Goal: Task Accomplishment & Management: Use online tool/utility

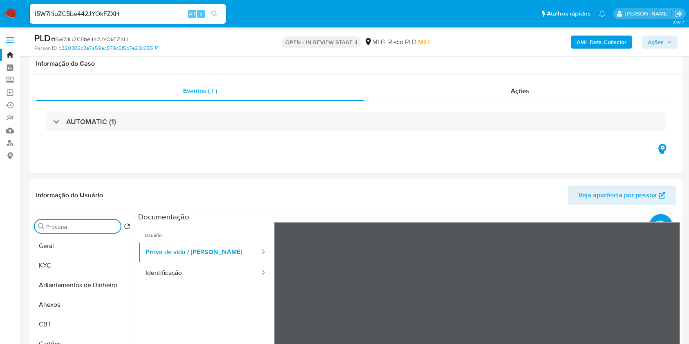
select select "10"
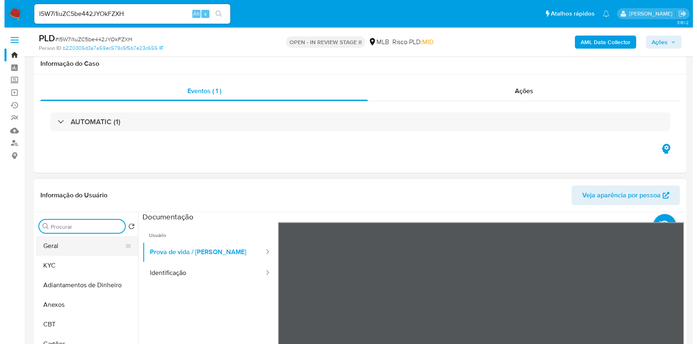
scroll to position [109, 0]
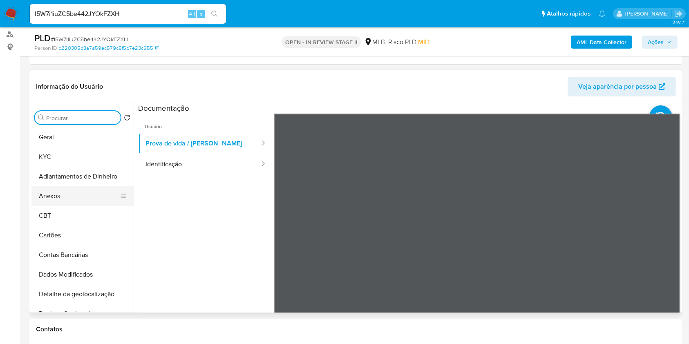
click at [94, 192] on button "Anexos" at bounding box center [79, 196] width 96 height 20
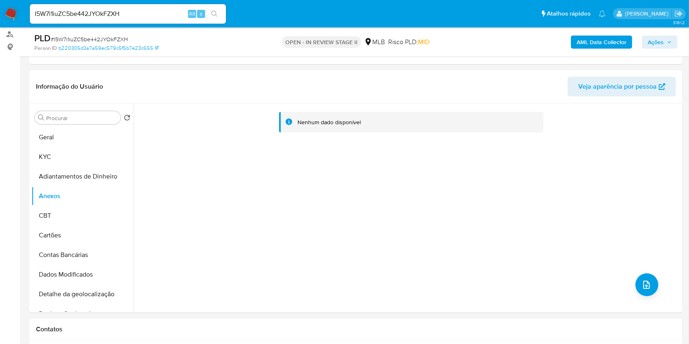
click at [606, 47] on b "AML Data Collector" at bounding box center [601, 42] width 50 height 13
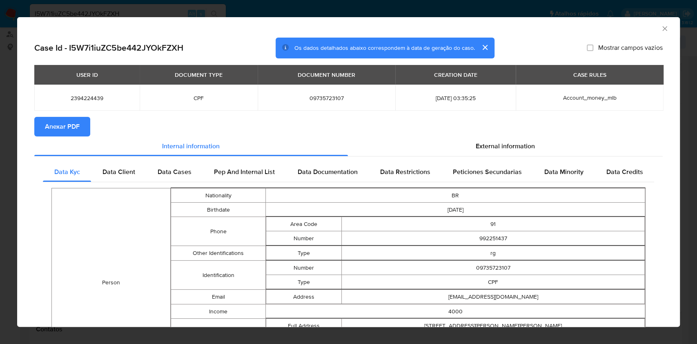
click at [66, 129] on span "Anexar PDF" at bounding box center [62, 127] width 35 height 18
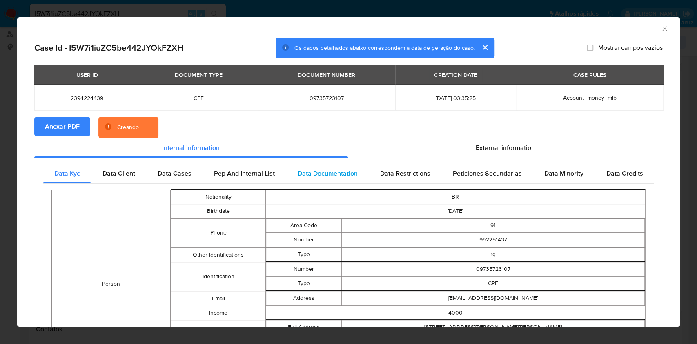
click at [332, 171] on span "Data Documentation" at bounding box center [327, 173] width 60 height 9
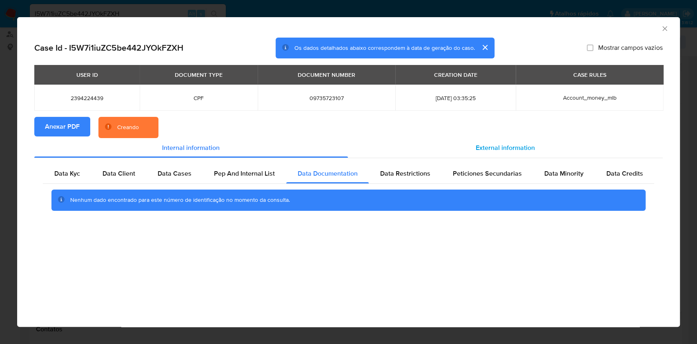
click at [490, 144] on span "External information" at bounding box center [505, 147] width 59 height 9
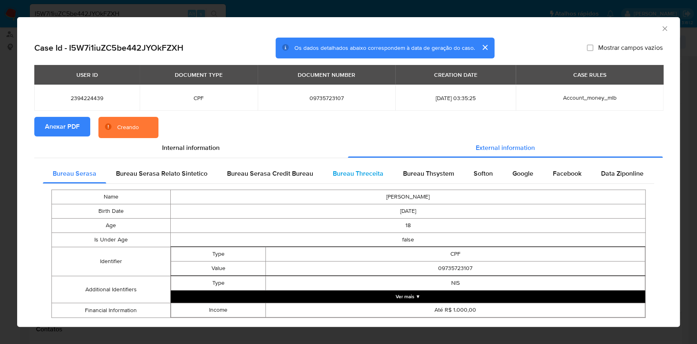
click at [352, 178] on div "Bureau Threceita" at bounding box center [358, 174] width 70 height 20
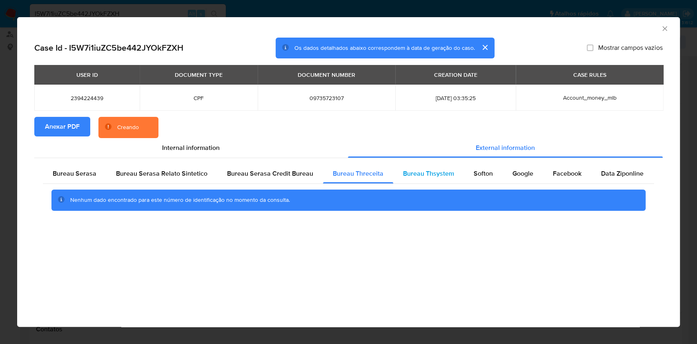
click at [426, 177] on span "Bureau Thsystem" at bounding box center [428, 173] width 51 height 9
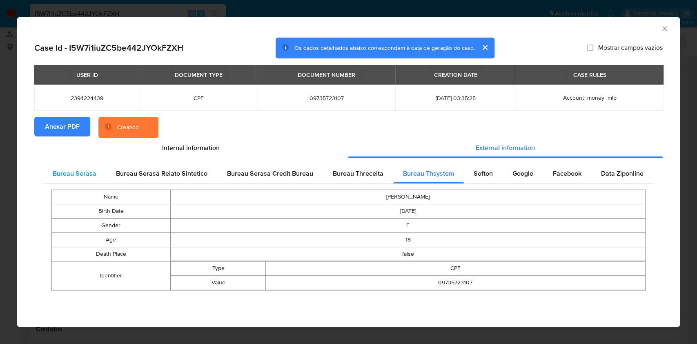
click at [79, 173] on span "Bureau Serasa" at bounding box center [75, 173] width 44 height 9
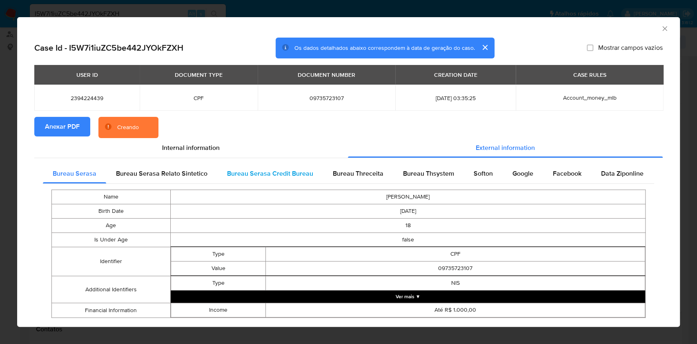
click at [253, 175] on span "Bureau Serasa Credit Bureau" at bounding box center [270, 173] width 86 height 9
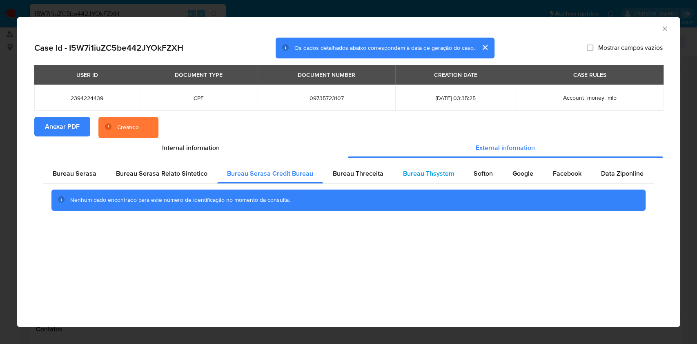
click at [417, 178] on div "Bureau Thsystem" at bounding box center [428, 174] width 71 height 20
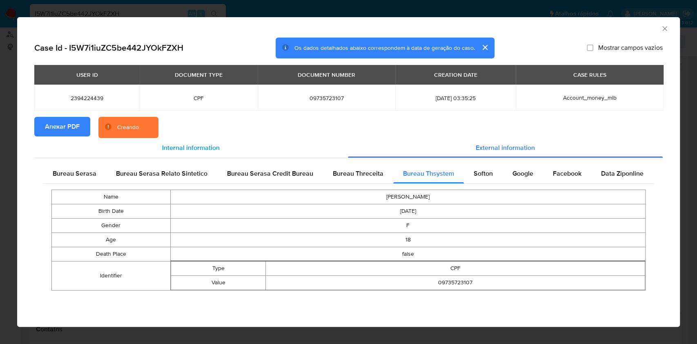
click at [196, 144] on span "Internal information" at bounding box center [191, 147] width 58 height 9
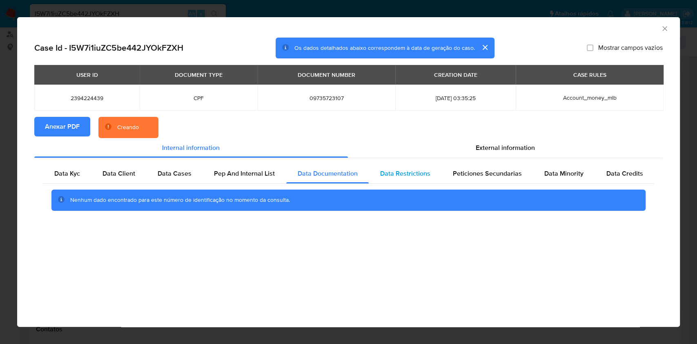
click at [399, 180] on div "Data Restrictions" at bounding box center [405, 174] width 73 height 20
click at [342, 169] on span "Data Documentation" at bounding box center [327, 173] width 60 height 9
click at [232, 172] on span "Pep And Internal List" at bounding box center [244, 173] width 61 height 9
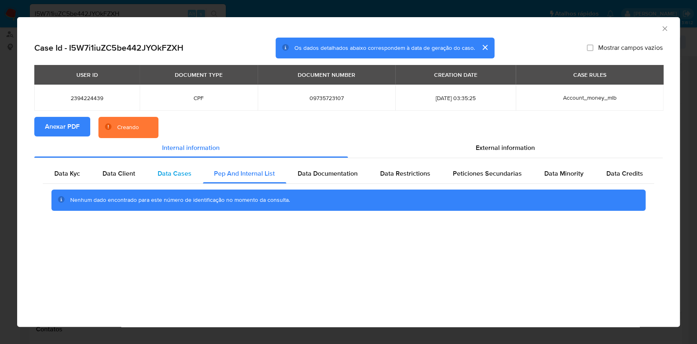
click at [160, 167] on div "Data Cases" at bounding box center [174, 174] width 56 height 20
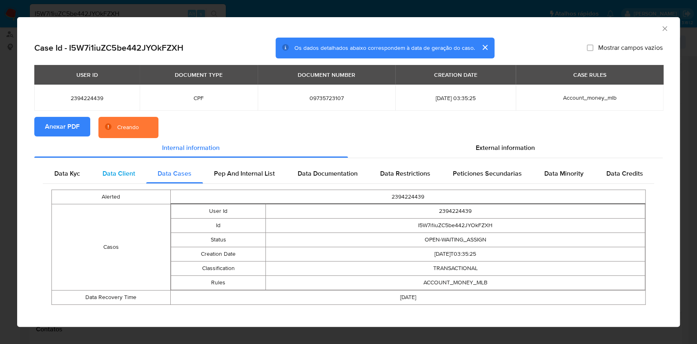
click at [133, 170] on span "Data Client" at bounding box center [119, 173] width 33 height 9
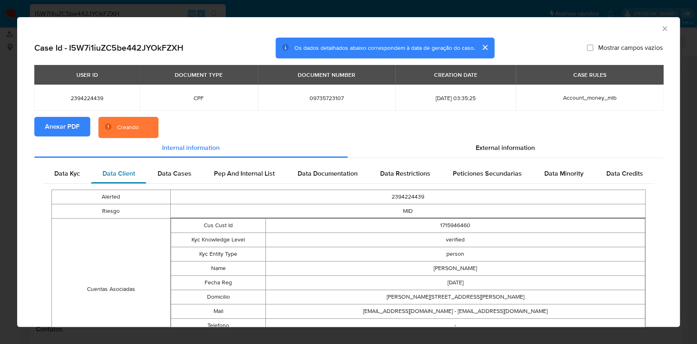
click at [94, 178] on div "Data Client" at bounding box center [118, 174] width 55 height 20
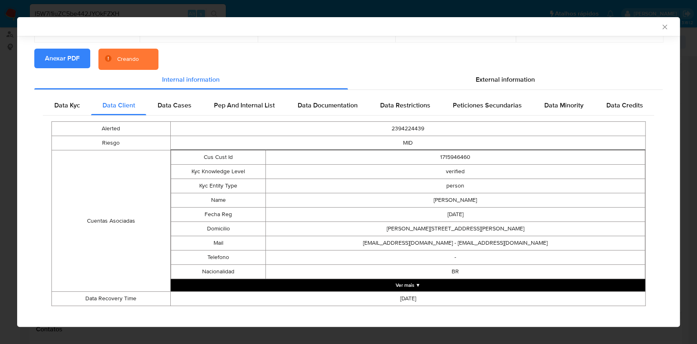
scroll to position [74, 0]
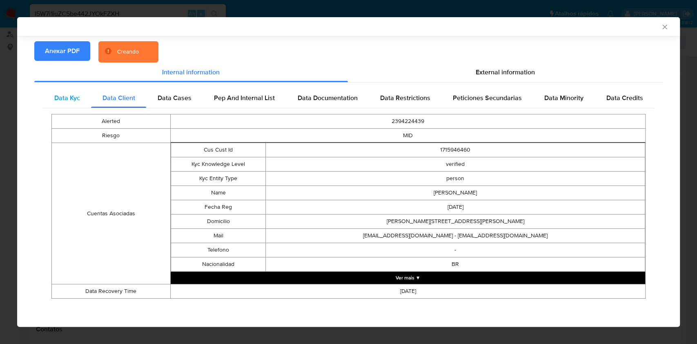
click at [68, 96] on span "Data Kyc" at bounding box center [67, 97] width 26 height 9
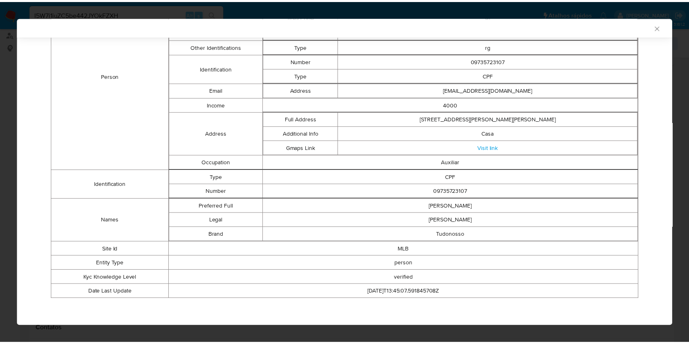
scroll to position [0, 0]
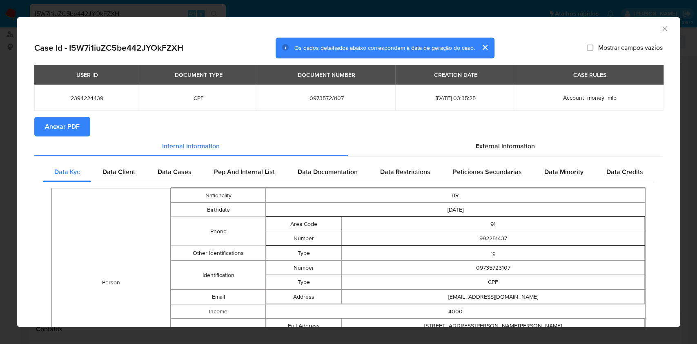
click at [651, 31] on div "AML Data Collector" at bounding box center [342, 27] width 638 height 9
click at [661, 31] on icon "Fechar a janela" at bounding box center [665, 29] width 8 height 8
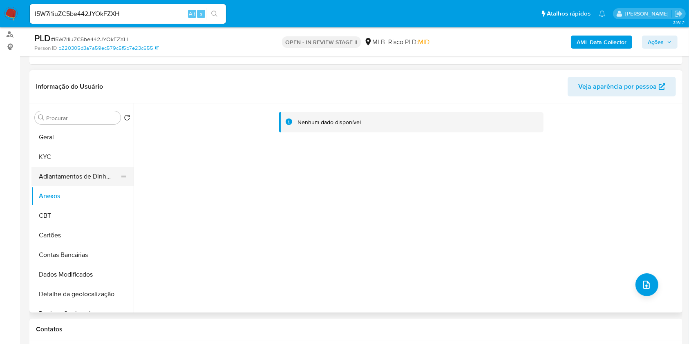
click at [85, 175] on button "Adiantamentos de Dinheiro" at bounding box center [79, 177] width 96 height 20
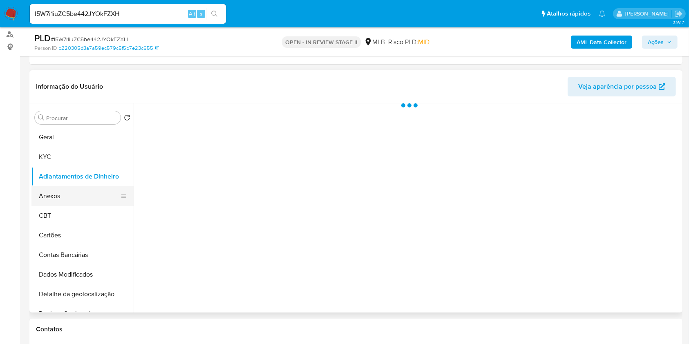
click at [82, 194] on button "Anexos" at bounding box center [79, 196] width 96 height 20
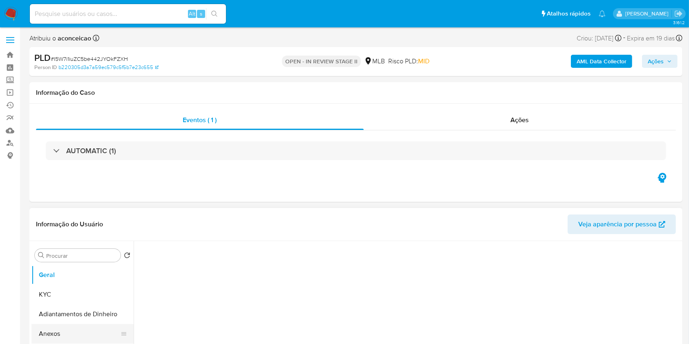
select select "10"
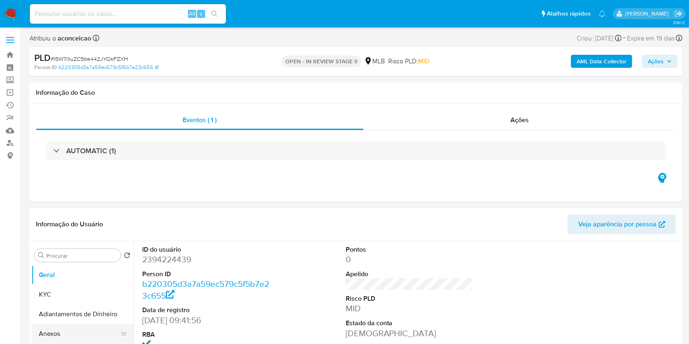
click at [78, 326] on button "Anexos" at bounding box center [79, 334] width 96 height 20
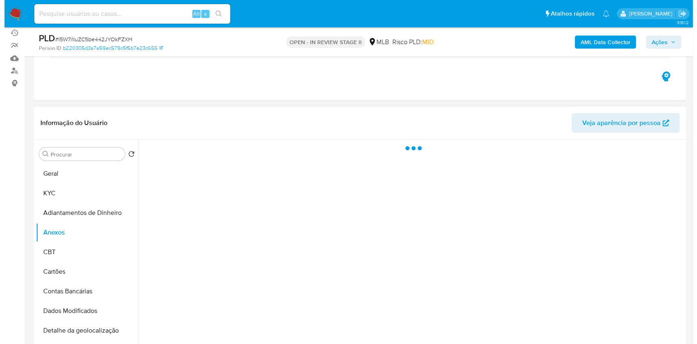
scroll to position [109, 0]
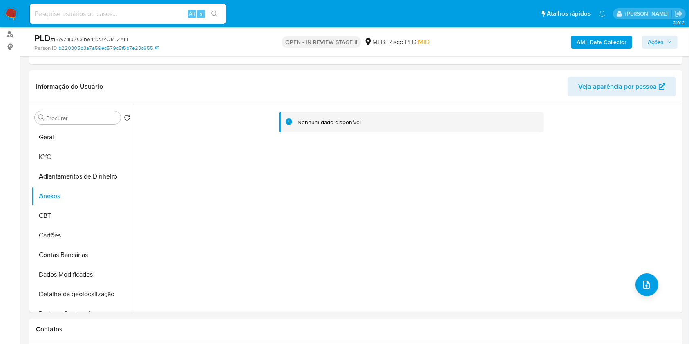
click at [578, 42] on b "AML Data Collector" at bounding box center [601, 42] width 50 height 13
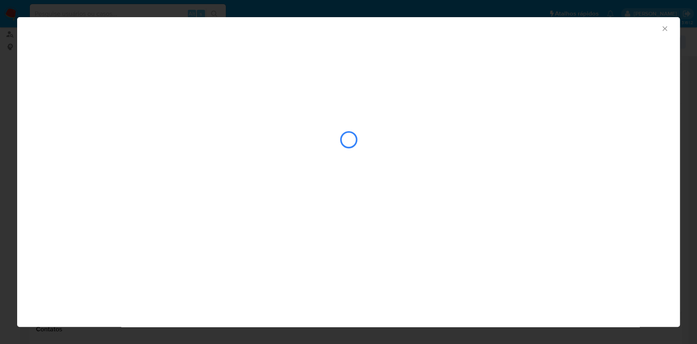
click at [664, 27] on icon "Fechar a janela" at bounding box center [665, 29] width 8 height 8
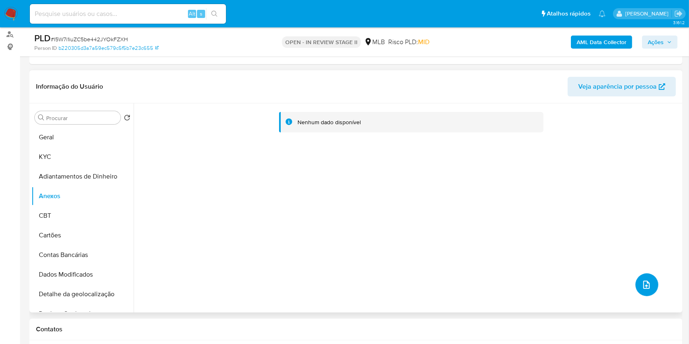
click at [642, 281] on icon "upload-file" at bounding box center [646, 285] width 10 height 10
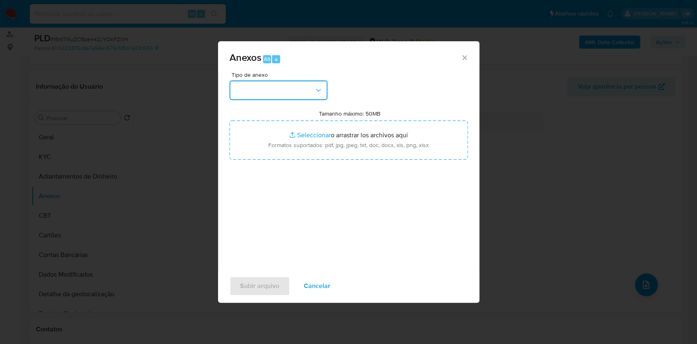
drag, startPoint x: 303, startPoint y: 91, endPoint x: 303, endPoint y: 96, distance: 5.3
click at [303, 91] on button "button" at bounding box center [279, 90] width 98 height 20
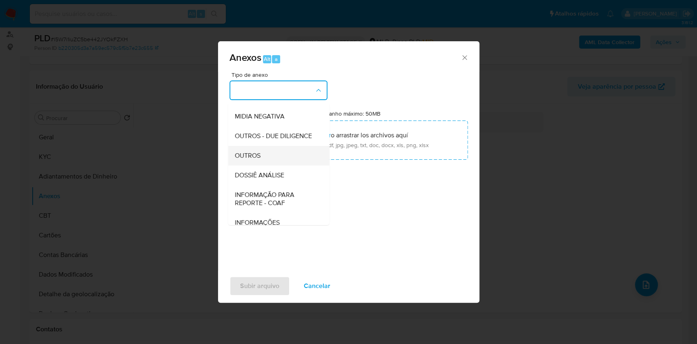
scroll to position [125, 0]
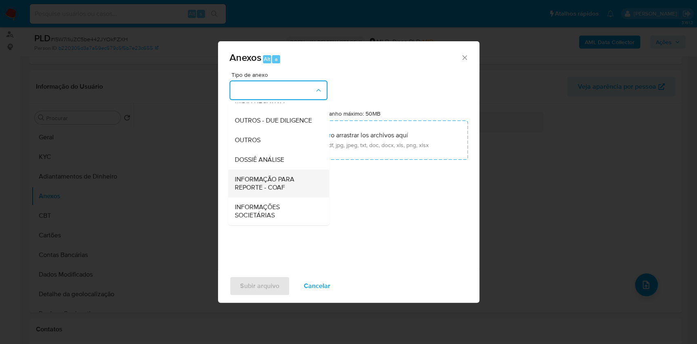
click at [284, 182] on span "INFORMAÇÃO PARA REPORTE - COAF" at bounding box center [275, 183] width 83 height 16
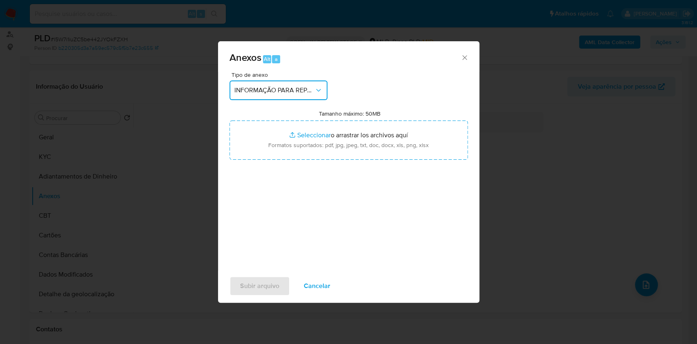
click at [324, 92] on button "INFORMAÇÃO PARA REPORTE - COAF" at bounding box center [279, 90] width 98 height 20
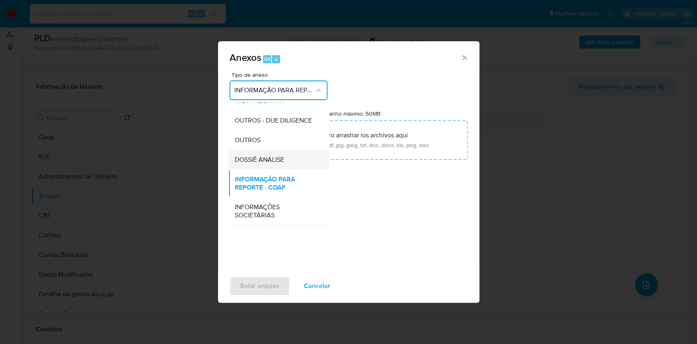
click at [300, 156] on div "DOSSIÊ ANÁLISE" at bounding box center [275, 160] width 83 height 20
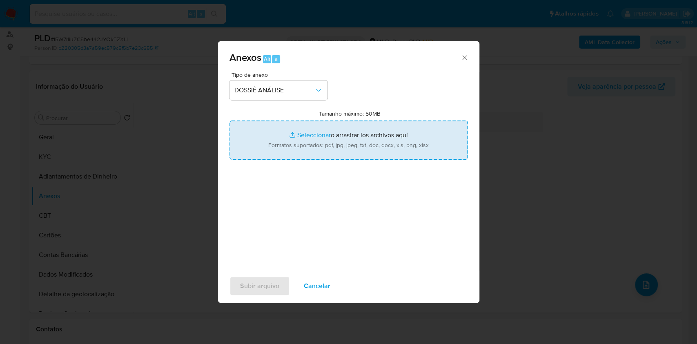
click at [343, 149] on input "Tamanho máximo: 50MB Seleccionar archivos" at bounding box center [349, 139] width 239 height 39
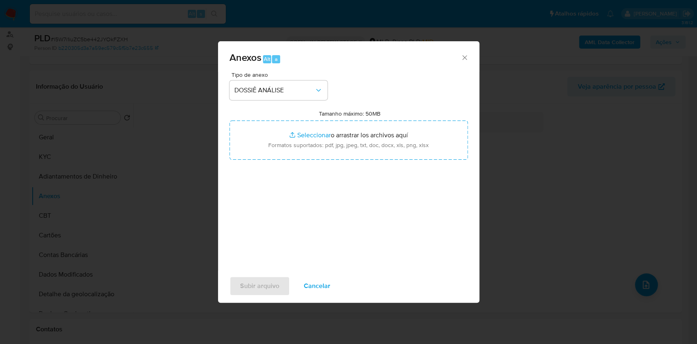
click at [464, 59] on icon "Cerrar" at bounding box center [465, 58] width 8 height 8
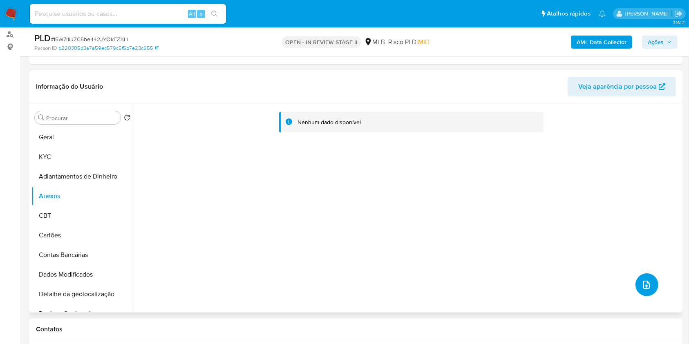
click at [646, 288] on span "upload-file" at bounding box center [646, 285] width 10 height 10
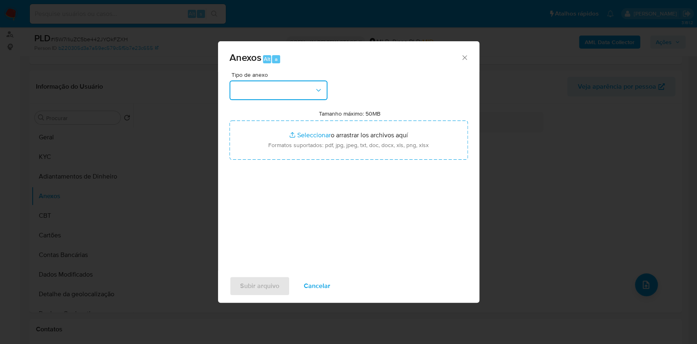
click at [289, 87] on button "button" at bounding box center [279, 90] width 98 height 20
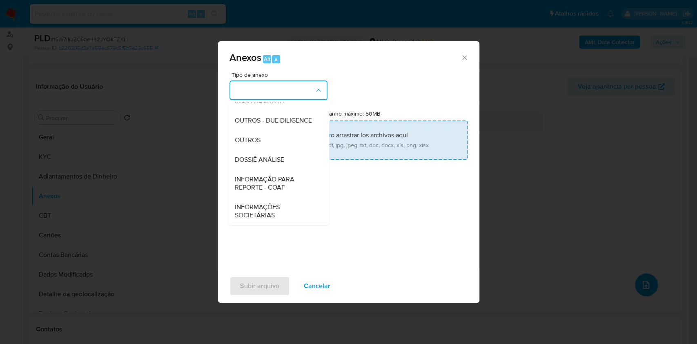
drag, startPoint x: 286, startPoint y: 145, endPoint x: 360, endPoint y: 132, distance: 75.3
click at [287, 143] on div "OUTROS" at bounding box center [275, 140] width 83 height 20
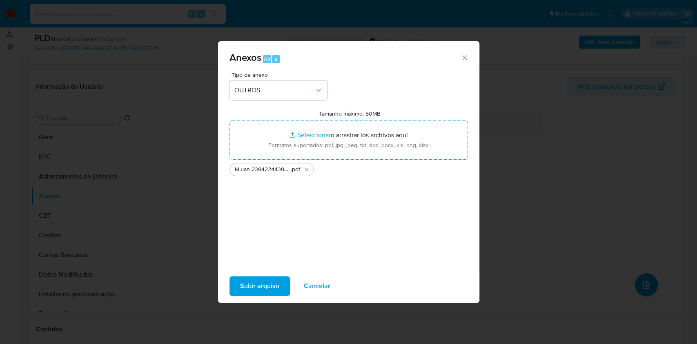
click at [276, 281] on span "Subir arquivo" at bounding box center [259, 286] width 39 height 18
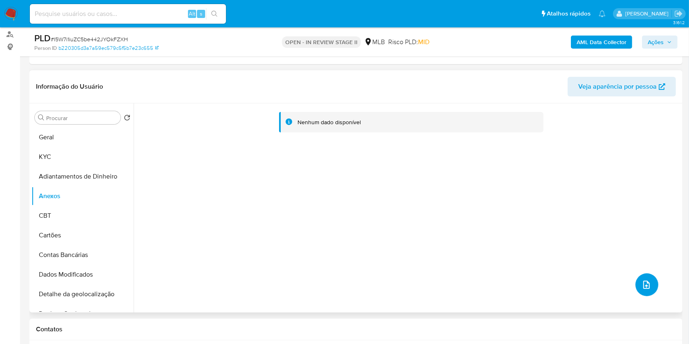
click at [643, 285] on icon "upload-file" at bounding box center [646, 285] width 10 height 10
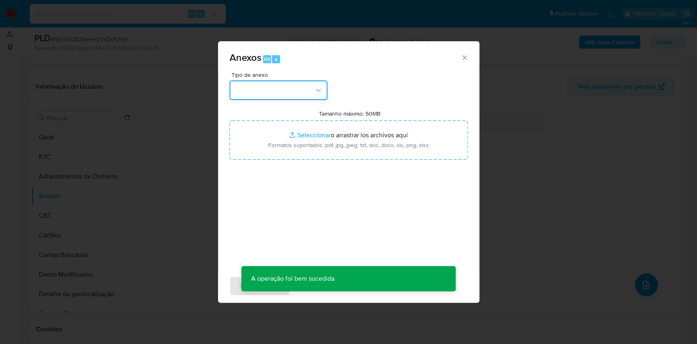
click at [305, 89] on button "button" at bounding box center [279, 90] width 98 height 20
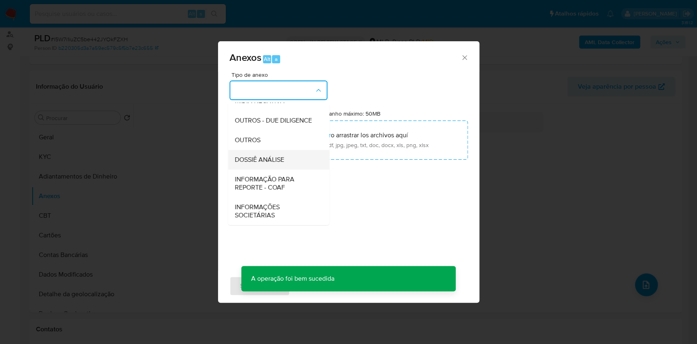
click at [274, 158] on span "DOSSIÊ ANÁLISE" at bounding box center [258, 160] width 49 height 8
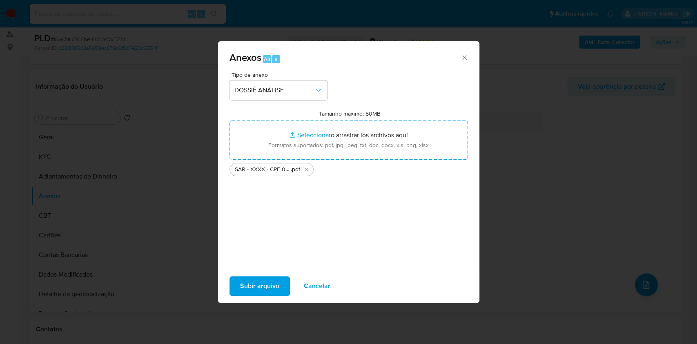
click at [275, 284] on span "Subir arquivo" at bounding box center [259, 286] width 39 height 18
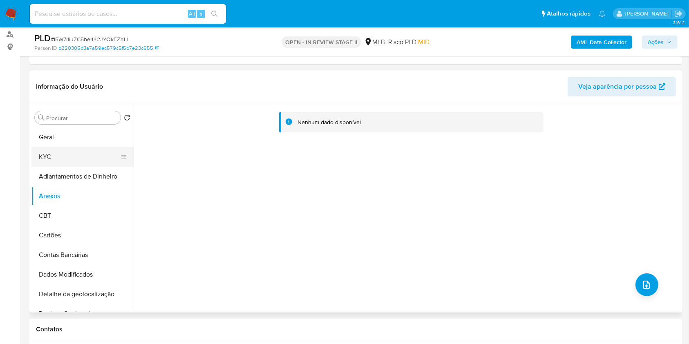
click at [96, 152] on button "KYC" at bounding box center [79, 157] width 96 height 20
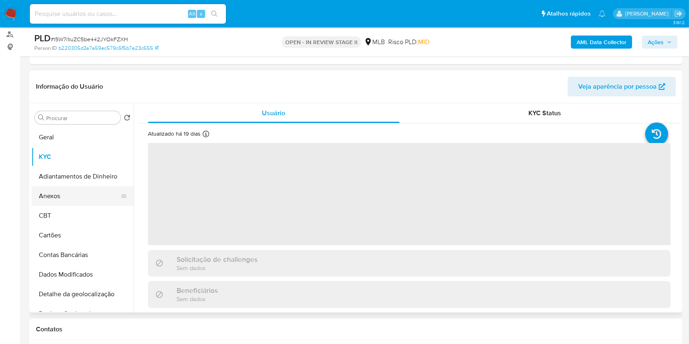
click at [91, 189] on button "Anexos" at bounding box center [79, 196] width 96 height 20
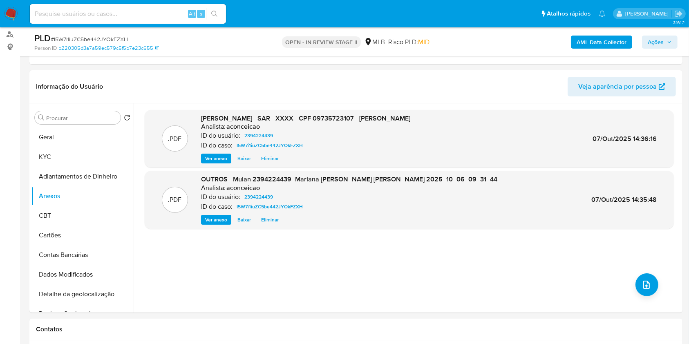
click at [621, 38] on b "AML Data Collector" at bounding box center [601, 42] width 50 height 13
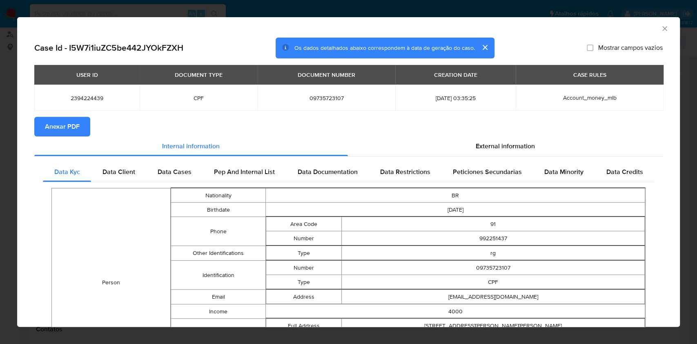
click at [75, 129] on span "Anexar PDF" at bounding box center [62, 127] width 35 height 18
click at [660, 24] on div "AML Data Collector" at bounding box center [348, 27] width 663 height 20
click at [661, 28] on icon "Fechar a janela" at bounding box center [665, 29] width 8 height 8
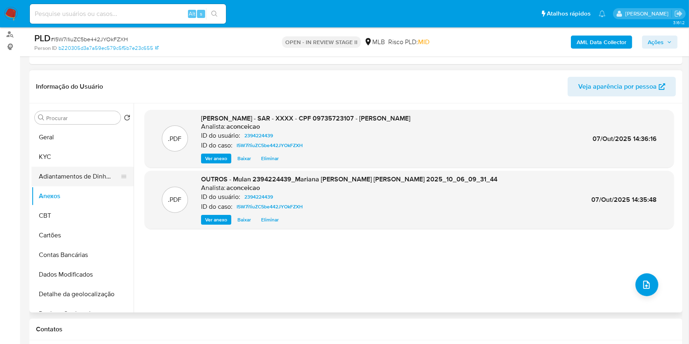
click at [57, 171] on button "Adiantamentos de Dinheiro" at bounding box center [79, 177] width 96 height 20
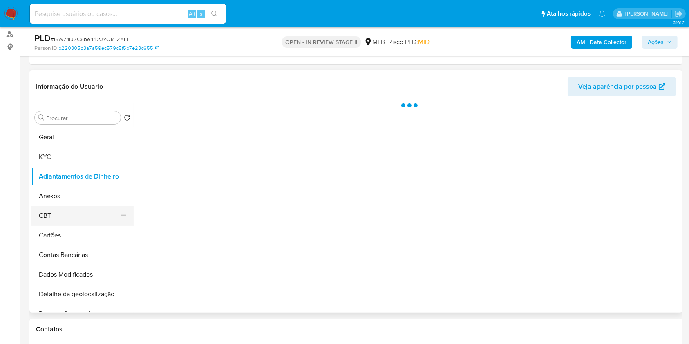
click at [59, 207] on button "CBT" at bounding box center [79, 216] width 96 height 20
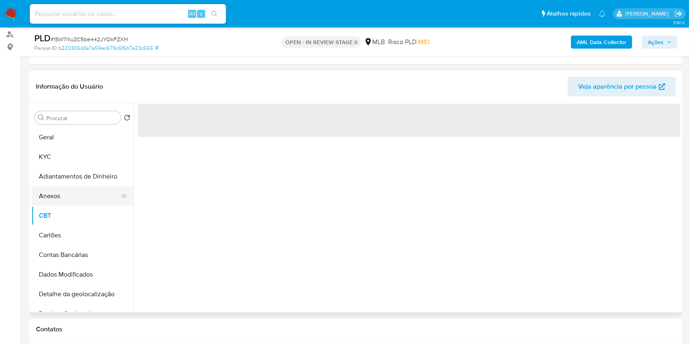
click at [63, 196] on button "Anexos" at bounding box center [79, 196] width 96 height 20
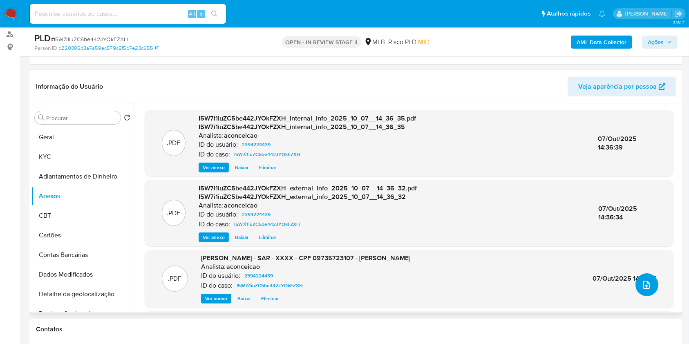
click at [645, 289] on button "upload-file" at bounding box center [646, 284] width 23 height 23
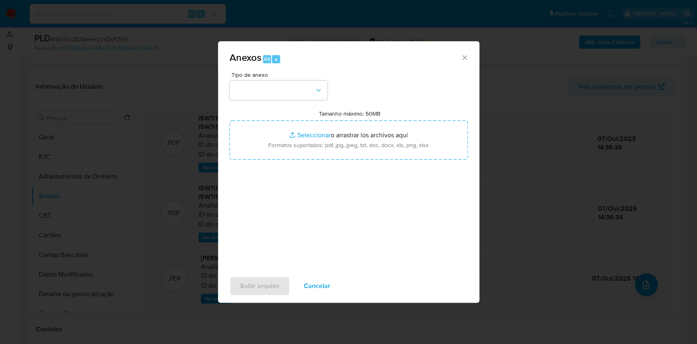
click at [629, 48] on div "Anexos Alt a Tipo de anexo Tamanho máximo: 50MB Seleccionar archivos Selecciona…" at bounding box center [348, 172] width 697 height 344
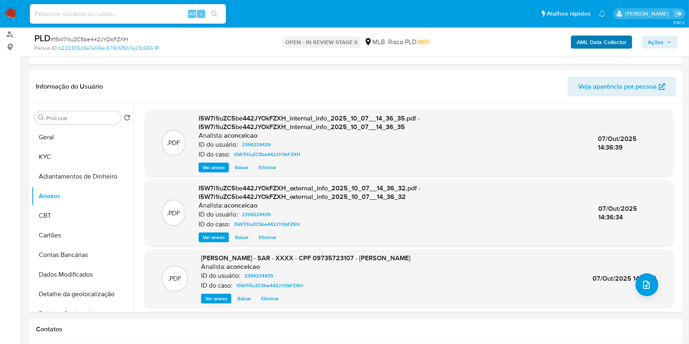
drag, startPoint x: 665, startPoint y: 36, endPoint x: 626, endPoint y: 46, distance: 40.6
click at [665, 36] on button "Ações" at bounding box center [660, 42] width 36 height 13
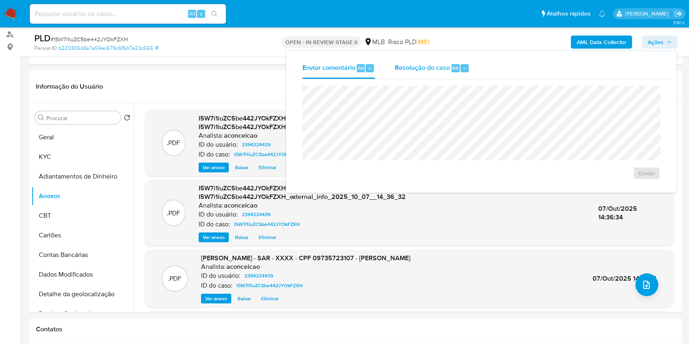
click at [418, 65] on span "Resolução do caso" at bounding box center [422, 67] width 55 height 9
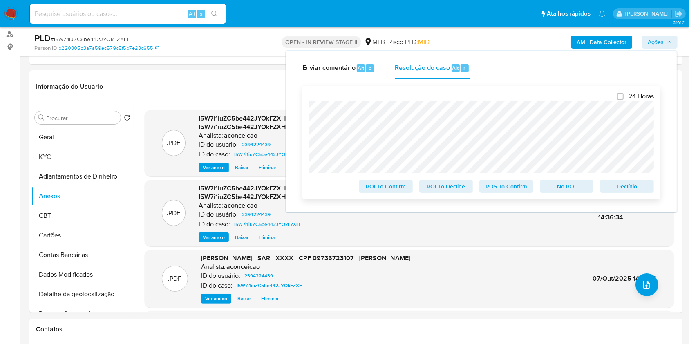
click at [508, 191] on span "ROS To Confirm" at bounding box center [506, 186] width 42 height 11
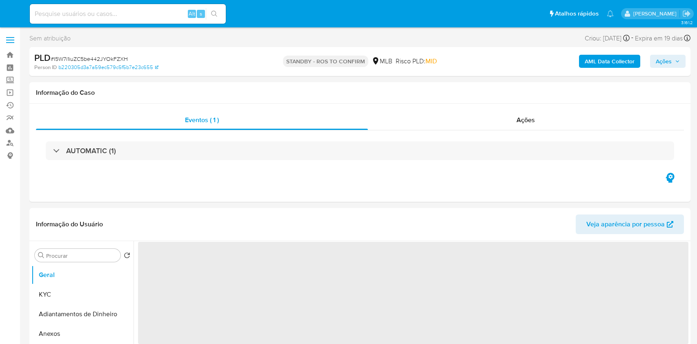
select select "10"
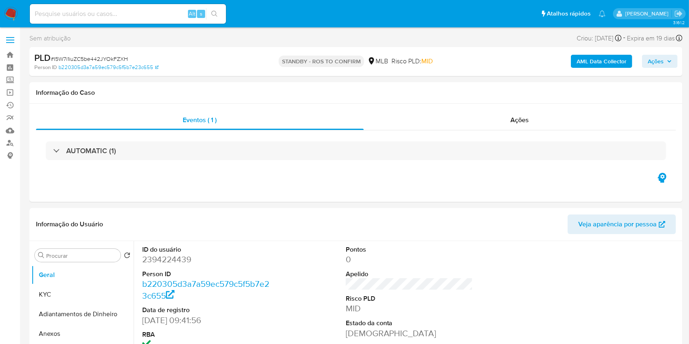
click at [166, 18] on input at bounding box center [128, 14] width 196 height 11
paste input "89l1dtMUicrFbxe2jKNRD4Hb"
type input "89l1dtMUicrFbxe2jKNRD4Hb"
click at [210, 9] on button "search-icon" at bounding box center [214, 13] width 17 height 11
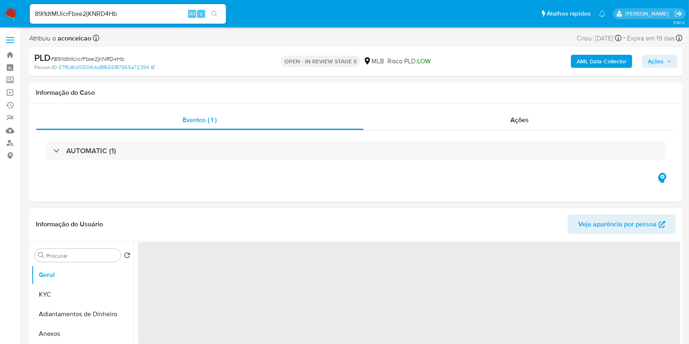
select select "10"
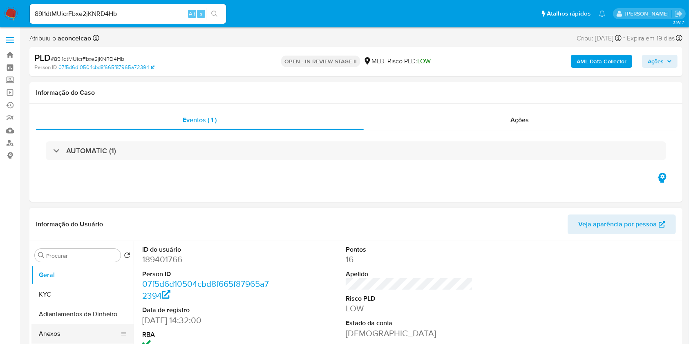
click at [91, 328] on button "Anexos" at bounding box center [79, 334] width 96 height 20
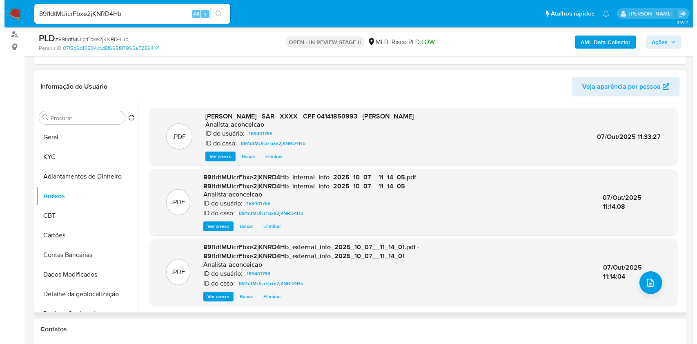
scroll to position [2, 0]
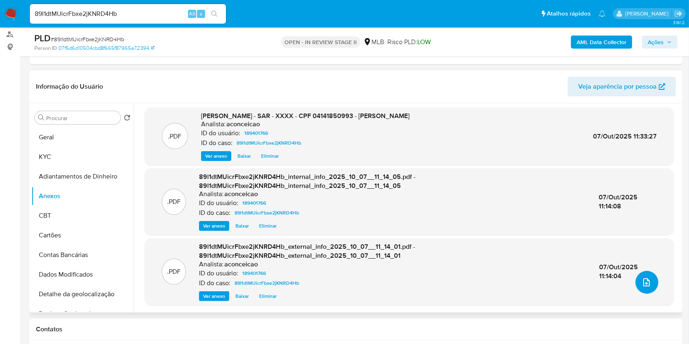
click at [650, 275] on button "upload-file" at bounding box center [646, 282] width 23 height 23
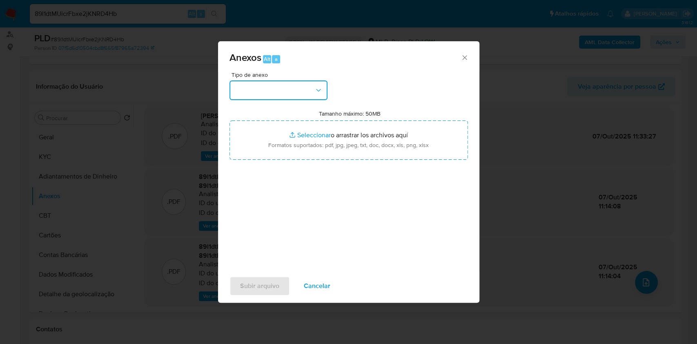
click at [316, 90] on icon "button" at bounding box center [319, 90] width 8 height 8
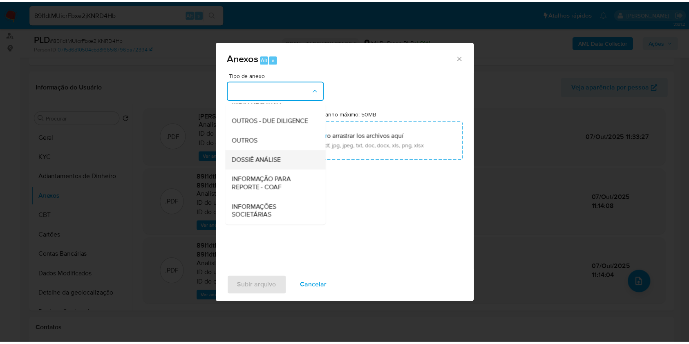
scroll to position [125, 0]
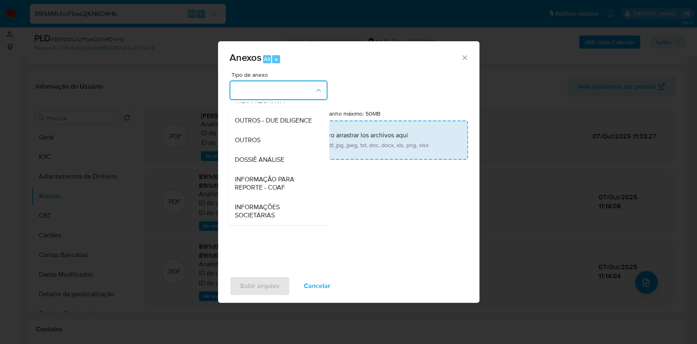
drag, startPoint x: 281, startPoint y: 163, endPoint x: 319, endPoint y: 143, distance: 42.2
click at [281, 163] on span "DOSSIÊ ANÁLISE" at bounding box center [258, 160] width 49 height 8
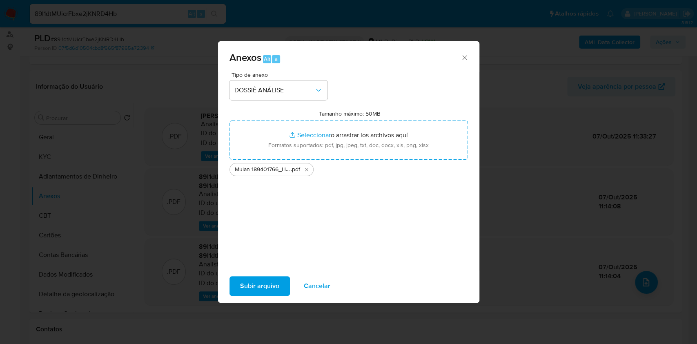
click at [282, 283] on button "Subir arquivo" at bounding box center [260, 286] width 60 height 20
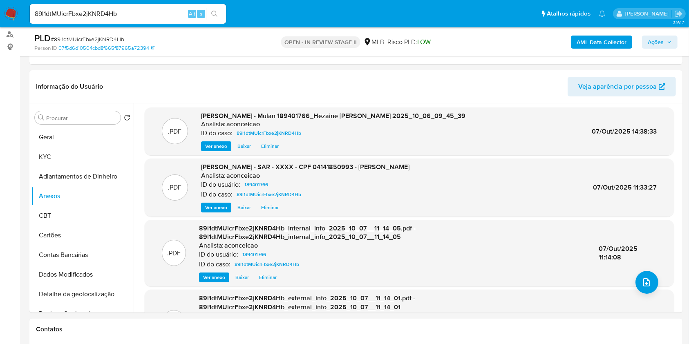
click at [648, 43] on span "Ações" at bounding box center [655, 42] width 16 height 13
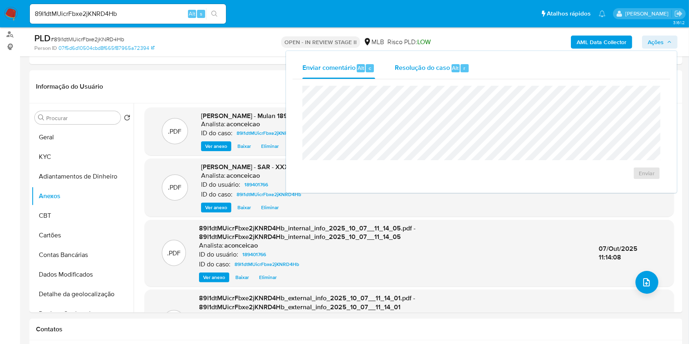
click at [411, 72] on span "Resolução do caso" at bounding box center [422, 67] width 55 height 9
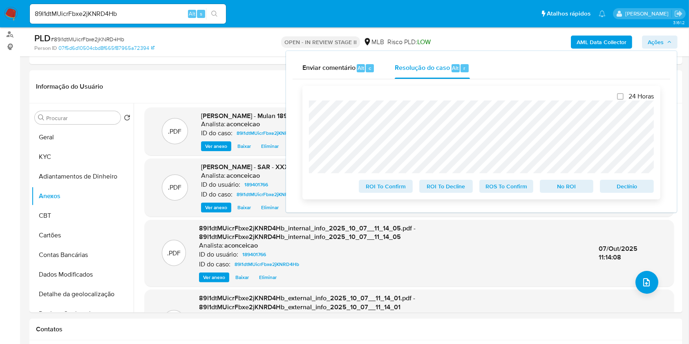
drag, startPoint x: 493, startPoint y: 187, endPoint x: 518, endPoint y: 177, distance: 26.5
click at [493, 187] on span "ROS To Confirm" at bounding box center [506, 186] width 42 height 11
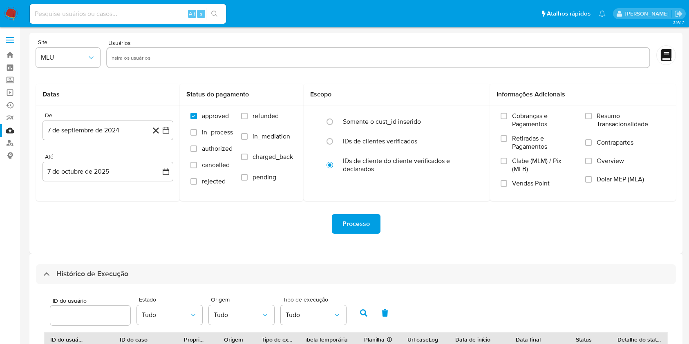
select select "10"
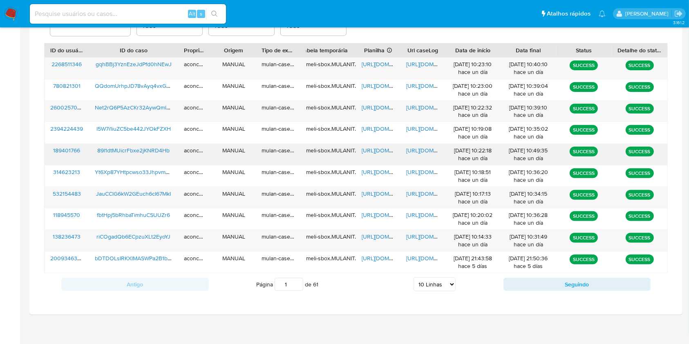
click at [373, 151] on span "https://docs.google.com/spreadsheets/d/1CQW8d1bQV162UaVJsp61QIrIJ8Tjqy-mRgPsKyC…" at bounding box center [389, 150] width 56 height 8
click at [423, 152] on span "https://docs.google.com/document/d/1ITeaiG6RFp3HH78PYW5LXeRQWji1Ocu8Jz5Q4oHjJAA…" at bounding box center [434, 150] width 56 height 8
click at [376, 110] on span "https://docs.google.com/spreadsheets/d/1XrGHkUvJ3JinRV7jpnVi77XYc5OsT99I8ZL0ctQ…" at bounding box center [389, 107] width 56 height 8
click at [422, 109] on span "https://docs.google.com/document/d/1VBuliKOJtypdDBRdaerUwD8IXZQ6bYOP_MNtSahk3kI…" at bounding box center [434, 107] width 56 height 8
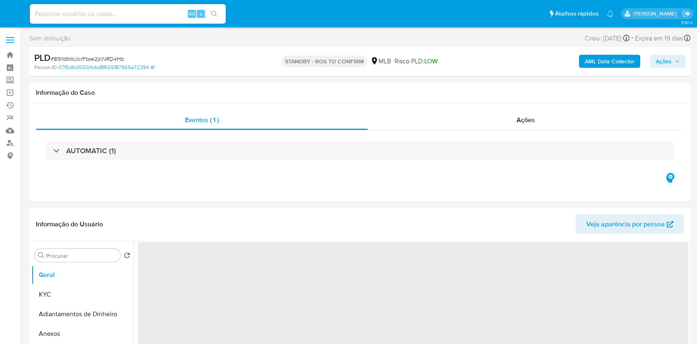
select select "10"
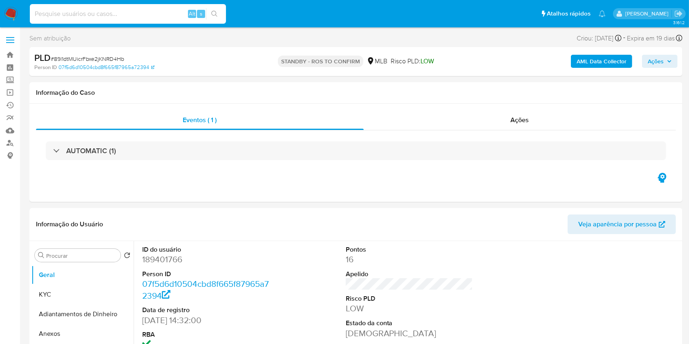
click at [167, 10] on input at bounding box center [128, 14] width 196 height 11
paste input "Net2rQ6P5AzCKr32AywQmlC9"
type input "Net2rQ6P5AzCKr32AywQmlC9"
click at [216, 11] on icon "search-icon" at bounding box center [214, 14] width 7 height 7
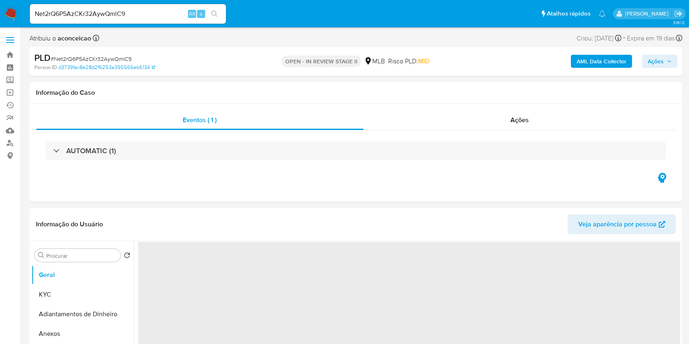
select select "10"
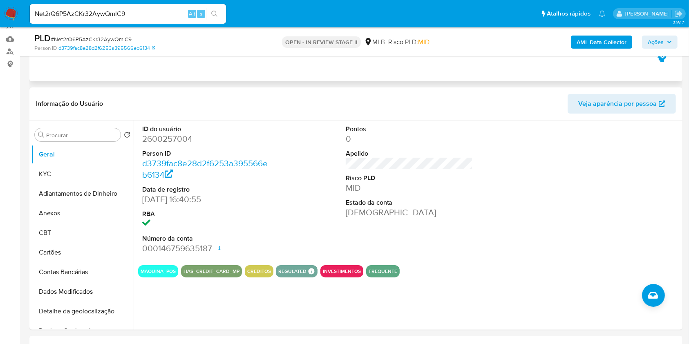
scroll to position [109, 0]
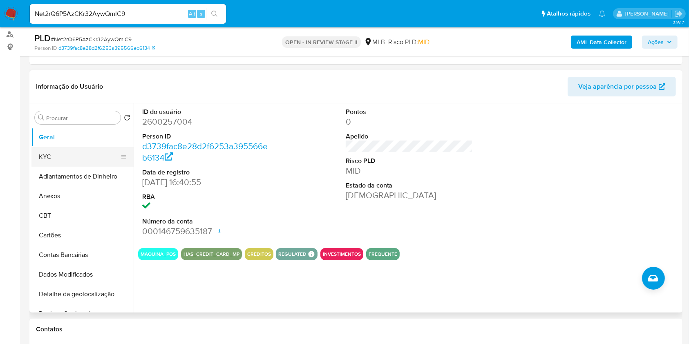
click at [69, 152] on button "KYC" at bounding box center [79, 157] width 96 height 20
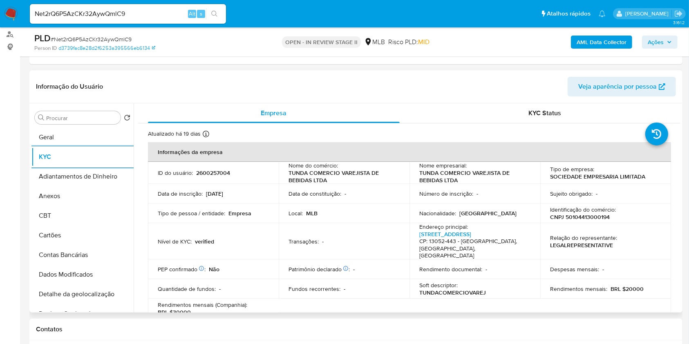
scroll to position [163, 0]
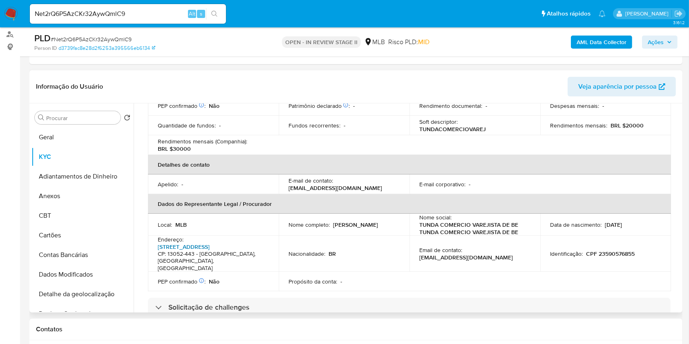
click at [210, 243] on link "[STREET_ADDRESS]" at bounding box center [184, 247] width 52 height 8
click at [75, 114] on input "Procurar" at bounding box center [81, 117] width 71 height 7
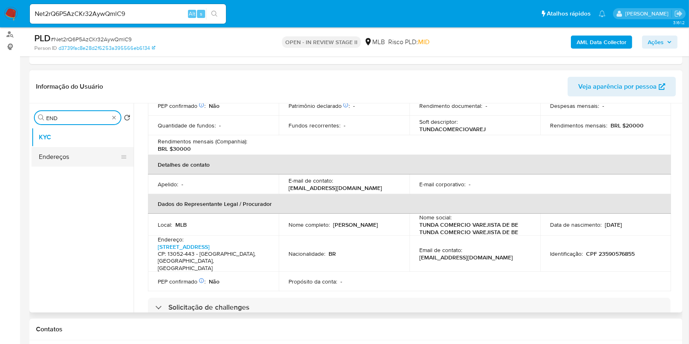
type input "END"
click at [78, 151] on button "Endereços" at bounding box center [79, 157] width 96 height 20
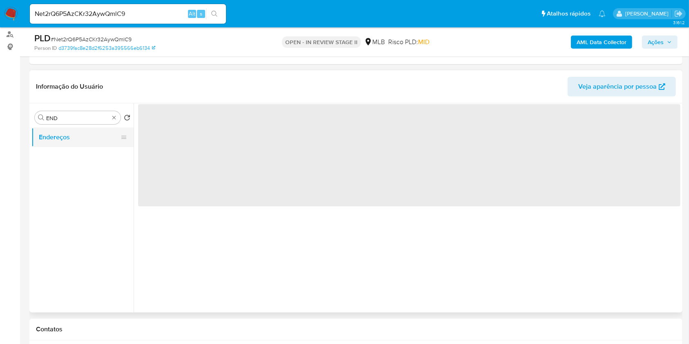
scroll to position [0, 0]
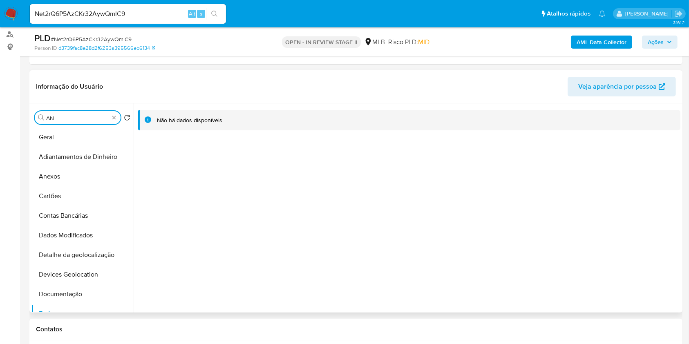
type input "A"
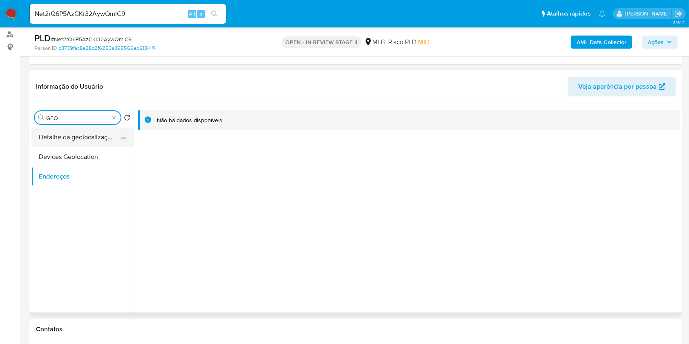
type input "GEO"
click at [107, 129] on button "Detalhe da geolocalização" at bounding box center [79, 137] width 96 height 20
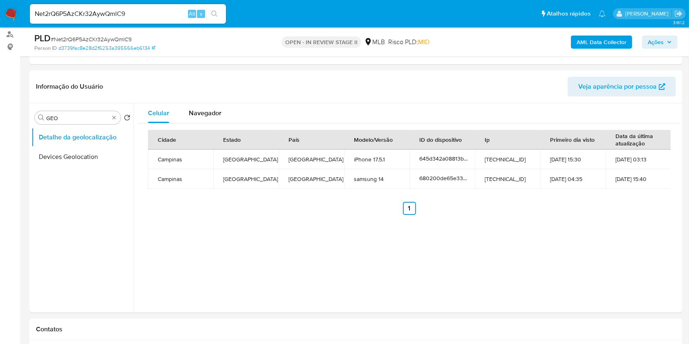
click at [309, 176] on td "[GEOGRAPHIC_DATA]" at bounding box center [311, 179] width 65 height 20
click at [116, 119] on div "Procurar GEO" at bounding box center [78, 117] width 86 height 13
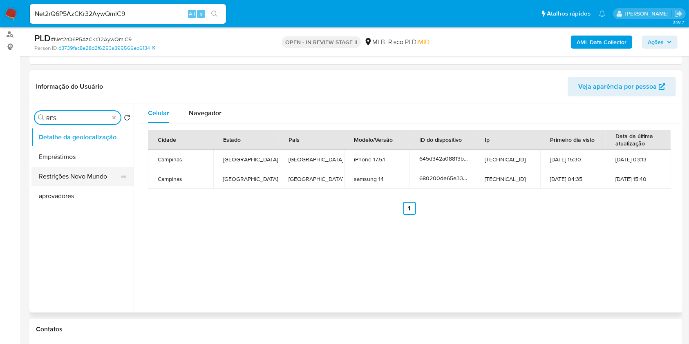
type input "RES"
click at [93, 173] on button "Restrições Novo Mundo" at bounding box center [79, 177] width 96 height 20
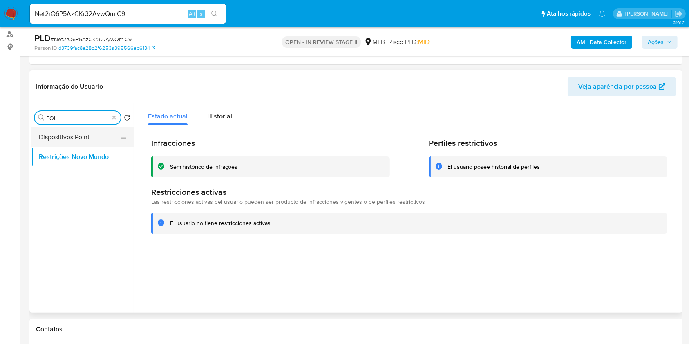
type input "POI"
click at [99, 131] on button "Dispositivos Point" at bounding box center [79, 137] width 96 height 20
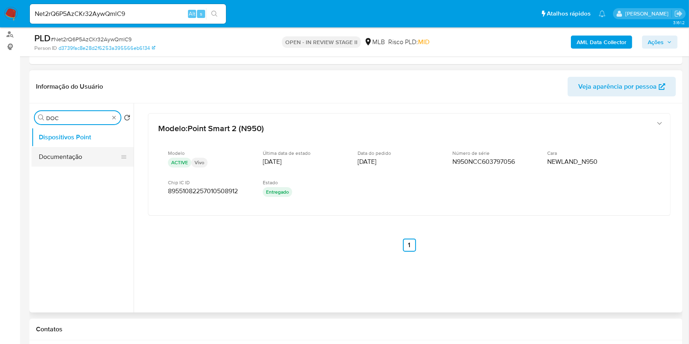
type input "DOC"
click at [96, 152] on button "Documentação" at bounding box center [79, 157] width 96 height 20
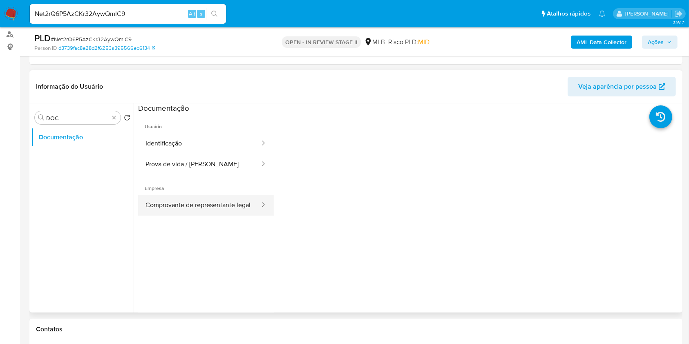
click at [222, 198] on button "Comprovante de representante legal" at bounding box center [199, 205] width 123 height 21
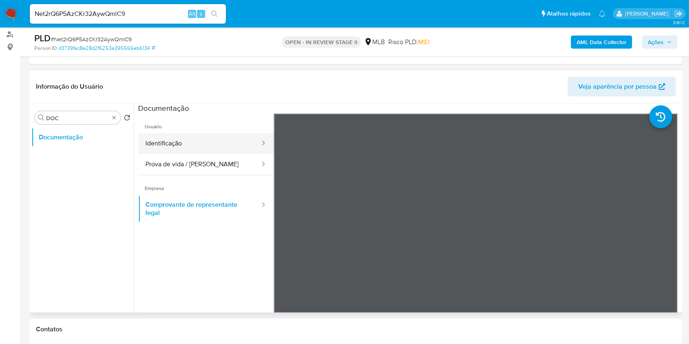
click at [193, 150] on button "Identificação" at bounding box center [199, 143] width 123 height 21
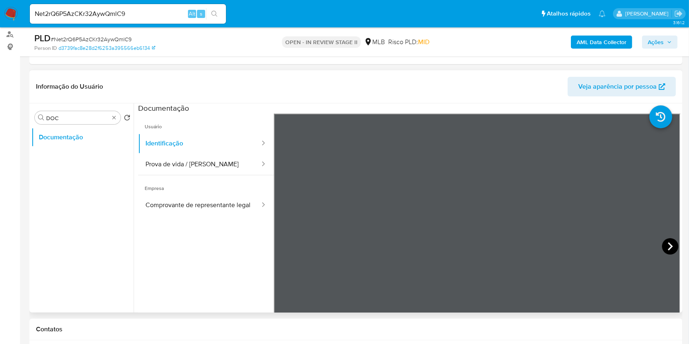
click at [667, 241] on icon at bounding box center [670, 246] width 16 height 16
click at [200, 162] on button "Prova de vida / [PERSON_NAME]" at bounding box center [199, 164] width 123 height 21
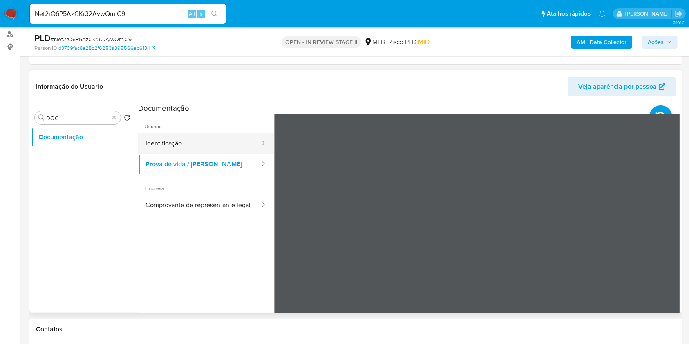
click at [192, 137] on button "Identificação" at bounding box center [199, 143] width 123 height 21
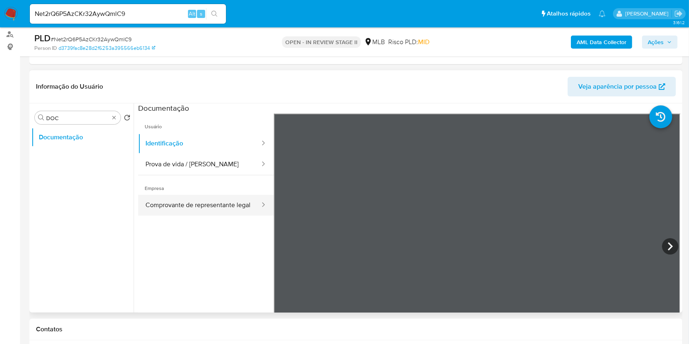
click at [185, 211] on button "Comprovante de representante legal" at bounding box center [199, 205] width 123 height 21
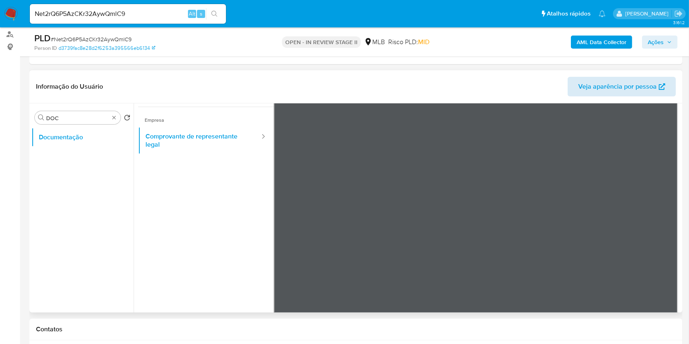
scroll to position [71, 0]
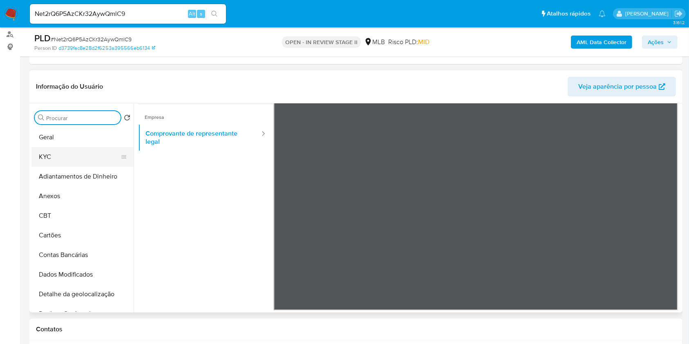
click at [85, 158] on button "KYC" at bounding box center [79, 157] width 96 height 20
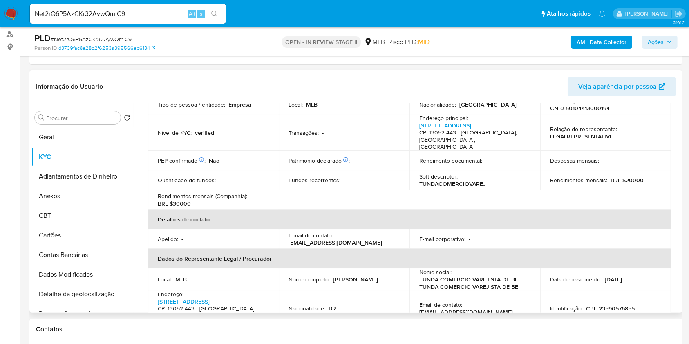
scroll to position [163, 0]
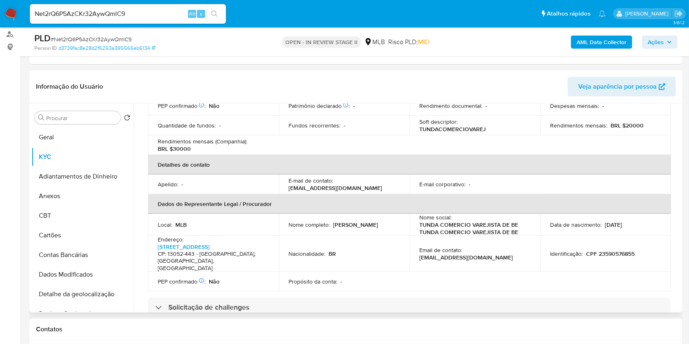
copy p "[PERSON_NAME]"
drag, startPoint x: 333, startPoint y: 219, endPoint x: 386, endPoint y: 217, distance: 52.7
click at [386, 221] on div "Nome completo : [PERSON_NAME]" at bounding box center [343, 224] width 111 height 7
click at [330, 253] on td "Nacionalidade : BR" at bounding box center [344, 254] width 131 height 36
click at [619, 250] on p "CPF 23590576855" at bounding box center [610, 253] width 49 height 7
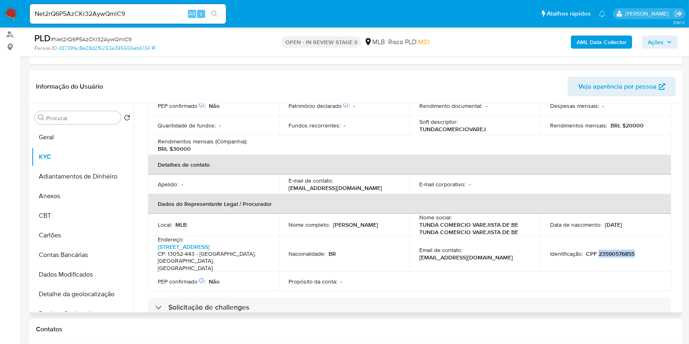
click at [619, 250] on p "CPF 23590576855" at bounding box center [610, 253] width 49 height 7
copy p "23590576855"
